Goal: Task Accomplishment & Management: Manage account settings

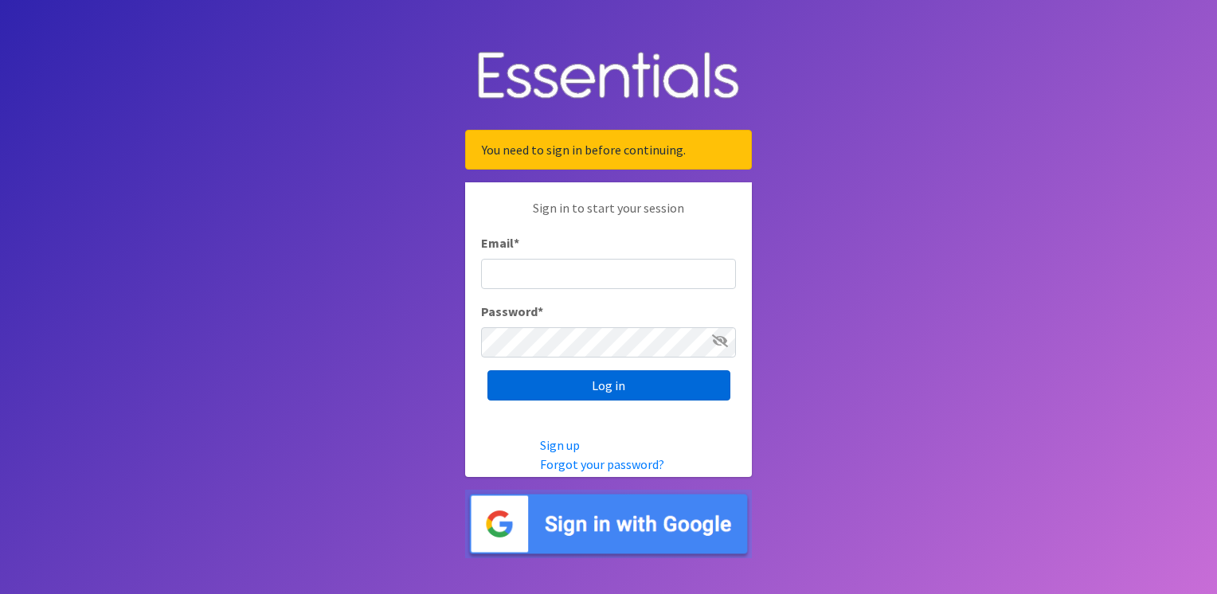
type input "[PERSON_NAME][EMAIL_ADDRESS][PERSON_NAME][DOMAIN_NAME]"
click at [601, 387] on input "Log in" at bounding box center [608, 385] width 243 height 30
